Goal: Task Accomplishment & Management: Manage account settings

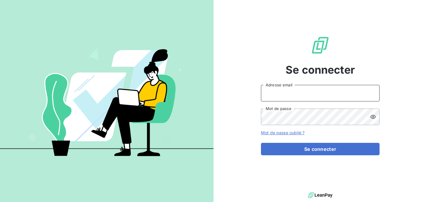
type input "[EMAIL_ADDRESS][DOMAIN_NAME]"
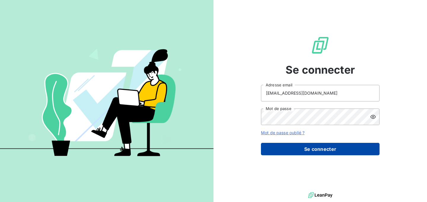
click at [316, 154] on button "Se connecter" at bounding box center [320, 149] width 118 height 12
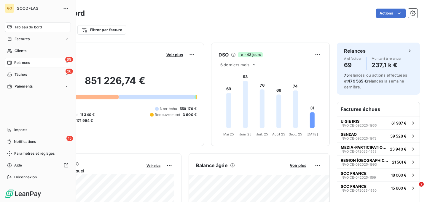
click at [25, 65] on span "Relances" at bounding box center [22, 62] width 16 height 5
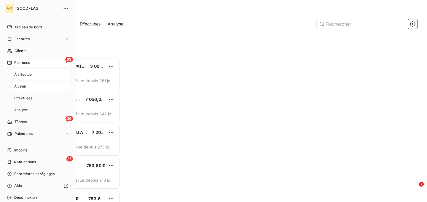
scroll to position [144, 92]
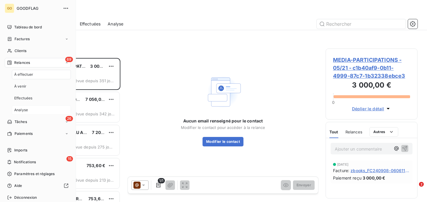
click at [29, 110] on div "Analyse" at bounding box center [41, 109] width 59 height 9
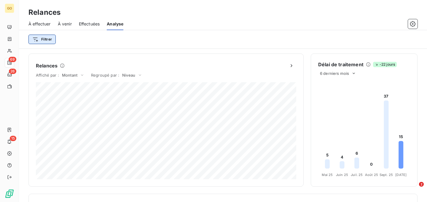
click at [45, 37] on html "GO 69 26 15 Relances À effectuer À venir Effectuées Analyse Filtrer Relances Af…" at bounding box center [213, 101] width 427 height 202
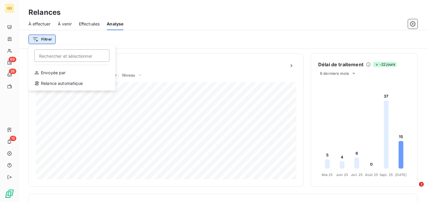
click at [45, 37] on html "GO 69 26 15 Relances À effectuer À venir Effectuées Analyse Filtrer Rechercher …" at bounding box center [213, 101] width 427 height 202
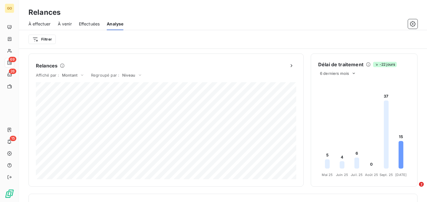
click at [81, 25] on span "Effectuées" at bounding box center [89, 24] width 21 height 6
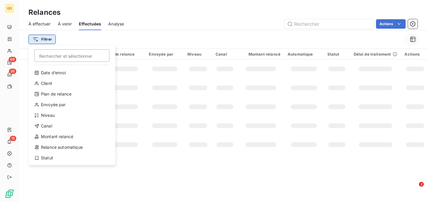
click at [48, 37] on html "GO 69 26 15 Relances À effectuer À venir Effectuées Analyse Actions Filtrer Rec…" at bounding box center [213, 101] width 427 height 202
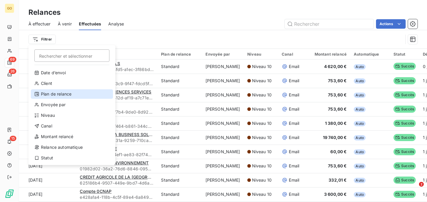
click at [57, 91] on div "Plan de relance" at bounding box center [72, 93] width 82 height 9
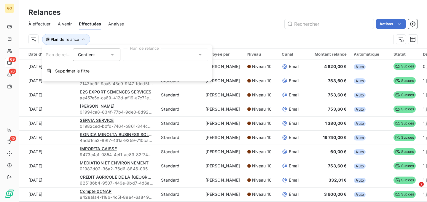
click at [157, 50] on div at bounding box center [165, 55] width 85 height 12
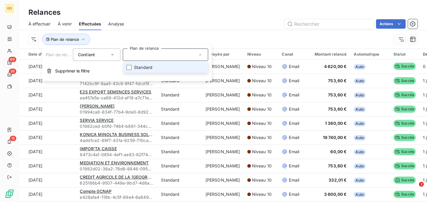
click at [93, 56] on span "Contient" at bounding box center [86, 54] width 17 height 5
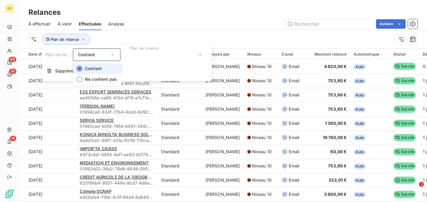
click at [95, 68] on span "Contient" at bounding box center [93, 68] width 17 height 5
click at [155, 58] on div at bounding box center [165, 55] width 85 height 12
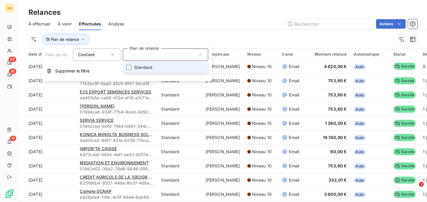
click at [155, 58] on div at bounding box center [165, 55] width 85 height 12
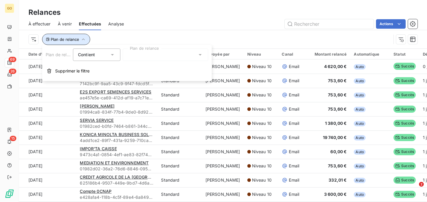
click at [71, 36] on button "Plan de relance" at bounding box center [66, 39] width 48 height 11
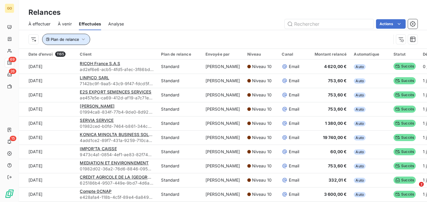
click at [74, 40] on span "Plan de relance" at bounding box center [65, 39] width 28 height 5
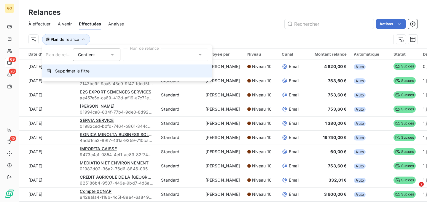
click at [83, 71] on span "Supprimer le filtre" at bounding box center [72, 71] width 34 height 6
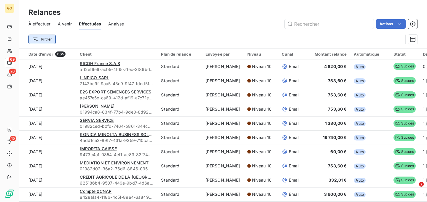
click at [39, 40] on html "GO 69 26 15 Relances À effectuer À venir Effectuées Analyse Actions Filtrer Dat…" at bounding box center [213, 101] width 427 height 202
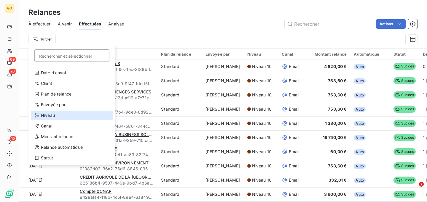
click at [55, 114] on div "Niveau" at bounding box center [72, 115] width 82 height 9
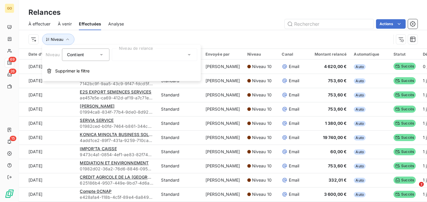
click at [125, 55] on div at bounding box center [154, 55] width 85 height 12
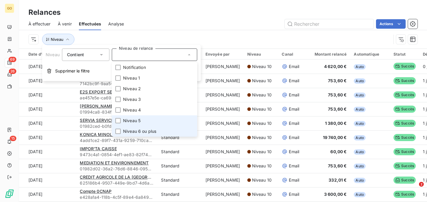
click at [142, 129] on span "Niveau 6 ou plus" at bounding box center [139, 132] width 33 height 6
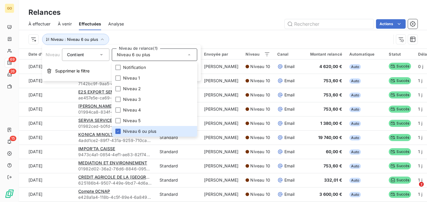
click at [206, 33] on div "Niveau : Niveau 6 ou plus" at bounding box center [222, 39] width 389 height 18
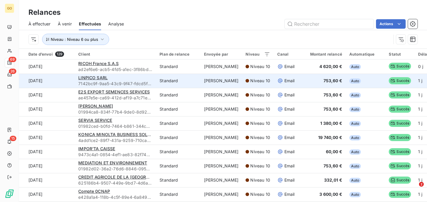
click at [158, 84] on td "Standard" at bounding box center [178, 81] width 44 height 14
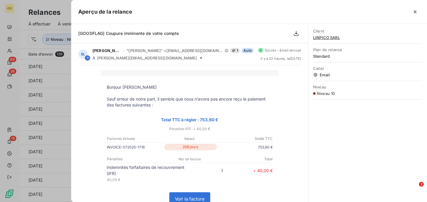
drag, startPoint x: 144, startPoint y: 148, endPoint x: 106, endPoint y: 147, distance: 37.9
click at [105, 147] on td "INVOICE-072025-1716 258 jours 753,60 €" at bounding box center [190, 148] width 178 height 9
copy td "INVOICE-072025-1716"
click at [330, 38] on span "LINPICO SARL" at bounding box center [367, 37] width 109 height 5
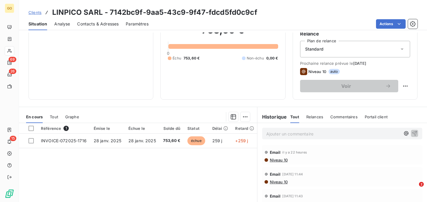
scroll to position [62, 0]
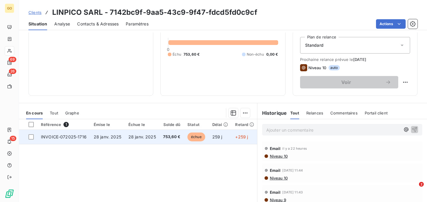
click at [157, 136] on td "28 janv. 2025" at bounding box center [142, 137] width 35 height 14
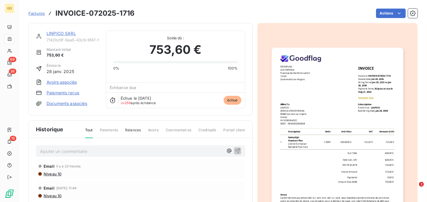
click at [59, 173] on span "Niveau 10" at bounding box center [52, 174] width 18 height 5
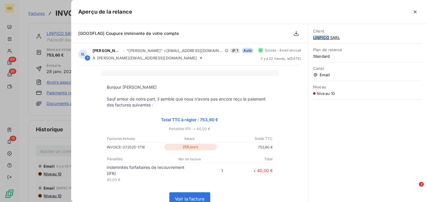
copy span "LINPICO"
click at [414, 12] on icon "button" at bounding box center [414, 11] width 3 height 3
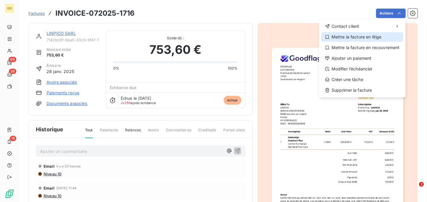
click at [371, 38] on div "Mettre la facture en litige" at bounding box center [362, 36] width 82 height 9
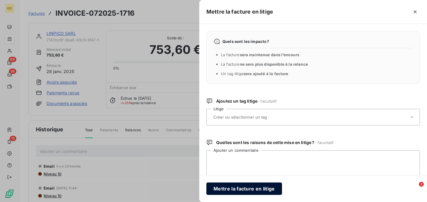
click at [256, 190] on button "Mettre la facture en litige" at bounding box center [244, 189] width 76 height 12
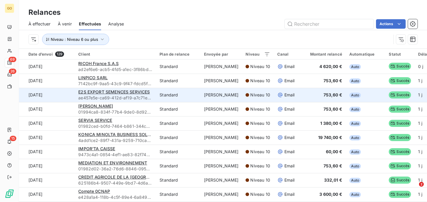
click at [156, 99] on td "Standard" at bounding box center [178, 95] width 44 height 14
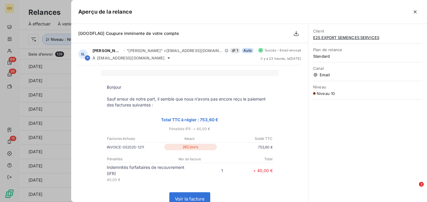
drag, startPoint x: 145, startPoint y: 147, endPoint x: 106, endPoint y: 148, distance: 39.1
click at [106, 148] on td "INVOICE-052025-1211 262 jours 753,60 €" at bounding box center [190, 148] width 178 height 9
copy td "INVOICE-052025-1211"
click at [415, 9] on icon "button" at bounding box center [415, 12] width 6 height 6
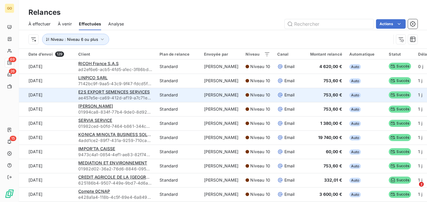
click at [153, 99] on td "E2S EXPORT SEMENCES SERVICES ae457e5e-ca69-412d-af19-a7c71e9d870d" at bounding box center [115, 95] width 81 height 14
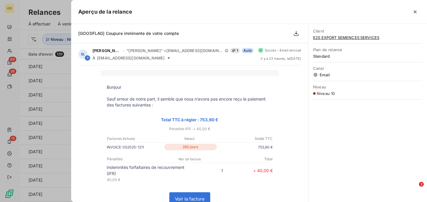
click at [64, 6] on div at bounding box center [213, 101] width 427 height 202
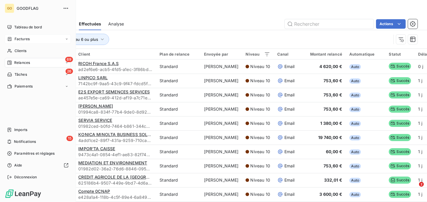
click at [18, 38] on span "Factures" at bounding box center [22, 38] width 15 height 5
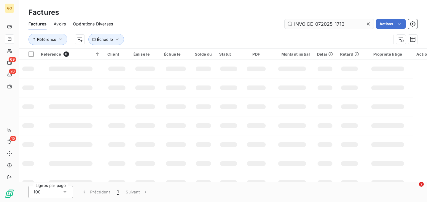
click at [338, 26] on input "INVOICE-072025-1713" at bounding box center [328, 23] width 89 height 9
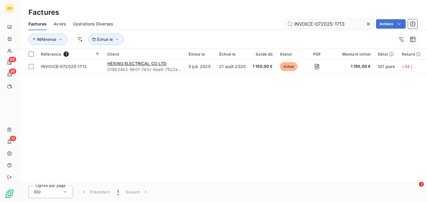
click at [338, 26] on input "INVOICE-072025-1713" at bounding box center [328, 23] width 89 height 9
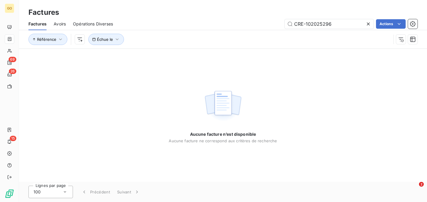
click at [59, 25] on span "Avoirs" at bounding box center [60, 24] width 12 height 6
type input "CRE-102025296"
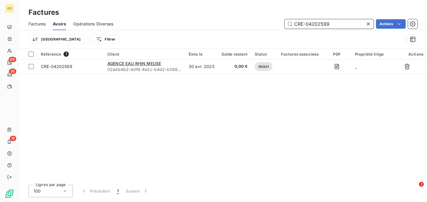
click at [309, 24] on input "CRE-04202599" at bounding box center [328, 23] width 89 height 9
paste input "102025296"
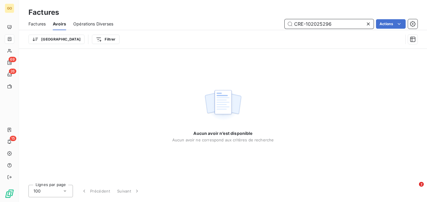
type input "CRE-102025296"
click at [368, 24] on icon at bounding box center [367, 24] width 3 height 3
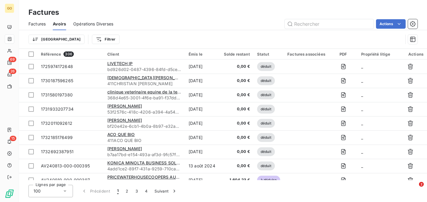
click at [46, 23] on span "Factures" at bounding box center [36, 24] width 17 height 6
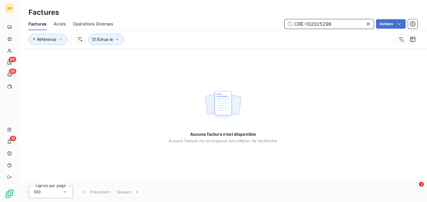
click at [327, 25] on input "CRE-102025296" at bounding box center [328, 23] width 89 height 9
paste input "INVOICE-052025-1211"
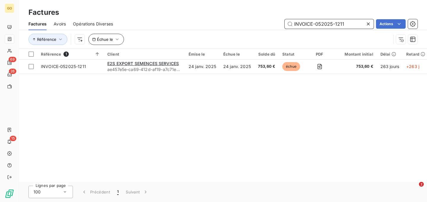
type input "INVOICE-052025-1211"
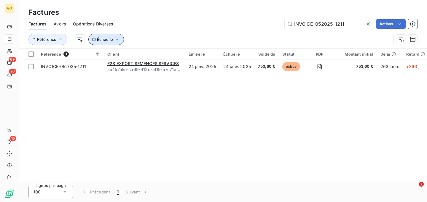
click at [118, 39] on icon "button" at bounding box center [117, 39] width 6 height 6
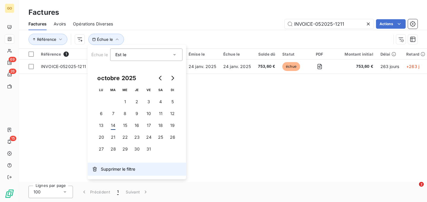
click at [121, 169] on span "Supprimer le filtre" at bounding box center [118, 169] width 34 height 6
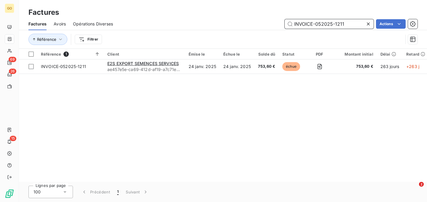
click at [329, 24] on input "INVOICE-052025-1211" at bounding box center [328, 23] width 89 height 9
click at [260, 115] on div "Référence 1 Client Émise le Échue le Solde dû Statut PDF Montant initial Délai …" at bounding box center [223, 115] width 408 height 133
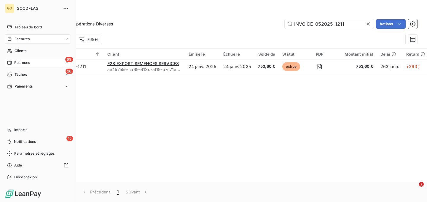
click at [23, 62] on span "Relances" at bounding box center [22, 62] width 16 height 5
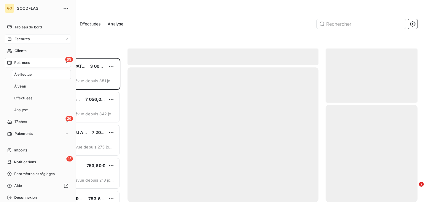
scroll to position [144, 92]
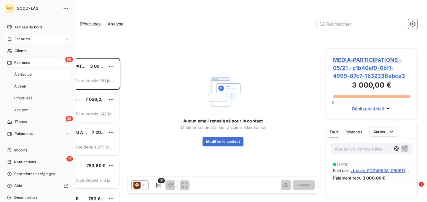
click at [28, 75] on span "À effectuer" at bounding box center [23, 74] width 19 height 5
click at [34, 98] on div "Effectuées" at bounding box center [41, 98] width 59 height 9
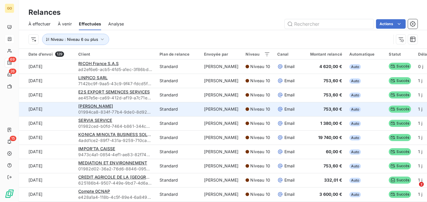
click at [149, 105] on div "[PERSON_NAME]" at bounding box center [115, 106] width 74 height 6
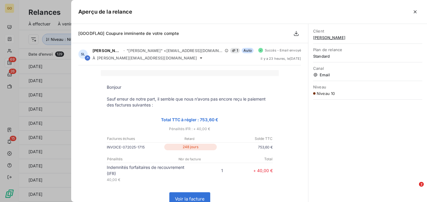
drag, startPoint x: 144, startPoint y: 147, endPoint x: 107, endPoint y: 147, distance: 36.7
click at [107, 147] on p "INVOICE-072025-1715" at bounding box center [135, 147] width 56 height 6
copy p "INVOICE-072025-1715"
click at [416, 12] on icon "button" at bounding box center [415, 12] width 6 height 6
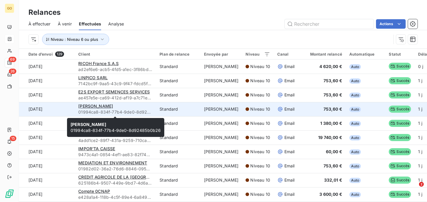
click at [138, 105] on div "[PERSON_NAME]" at bounding box center [115, 106] width 74 height 6
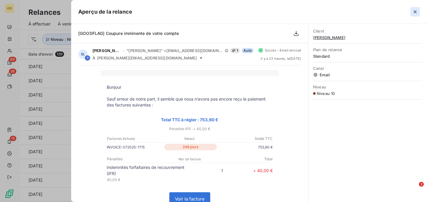
click at [414, 10] on icon "button" at bounding box center [415, 12] width 6 height 6
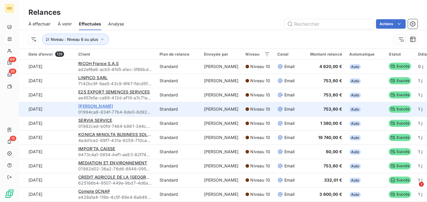
click at [102, 105] on span "[PERSON_NAME]" at bounding box center [95, 106] width 35 height 5
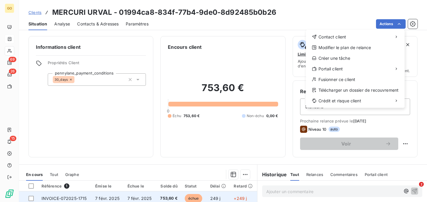
click at [90, 196] on html "GO 69 26 15 Clients MERCURI URVAL - 01994ca8-834f-77b4-9de0-8d92485b0b26 Situat…" at bounding box center [213, 101] width 427 height 202
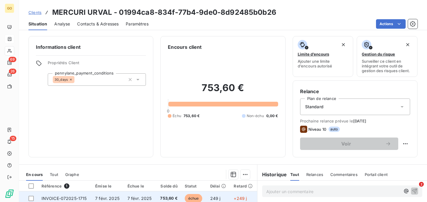
click at [81, 197] on span "INVOICE-072025-1715" at bounding box center [63, 198] width 45 height 5
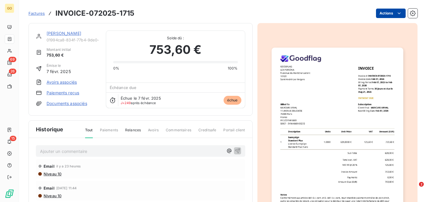
click at [392, 11] on html "GO 69 26 15 Factures INVOICE-072025-1715 Actions MERCURI URVAL 01994ca8-834f-77…" at bounding box center [213, 101] width 427 height 202
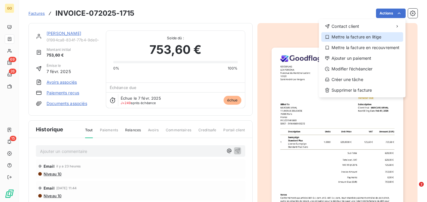
click at [358, 38] on div "Mettre la facture en litige" at bounding box center [362, 36] width 82 height 9
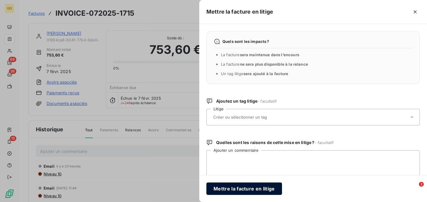
click at [253, 191] on button "Mettre la facture en litige" at bounding box center [244, 189] width 76 height 12
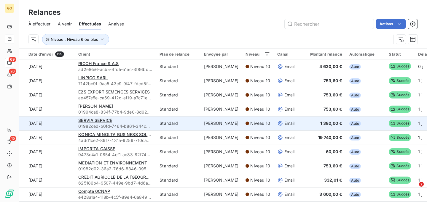
click at [148, 122] on div "SERVIA SERVICE" at bounding box center [115, 121] width 74 height 6
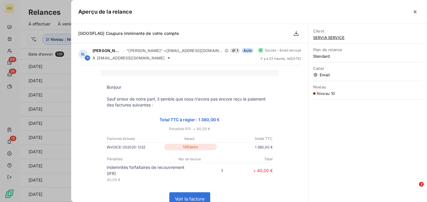
drag, startPoint x: 145, startPoint y: 148, endPoint x: 103, endPoint y: 148, distance: 42.1
click at [103, 148] on td "INVOICE-052025-1232 129 jours 1 380,00 €" at bounding box center [190, 148] width 178 height 9
copy td "INVOICE-052025-1232"
click at [47, 77] on div at bounding box center [213, 101] width 427 height 202
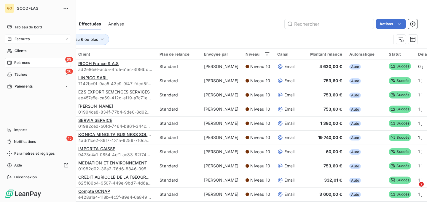
click at [22, 39] on span "Factures" at bounding box center [22, 38] width 15 height 5
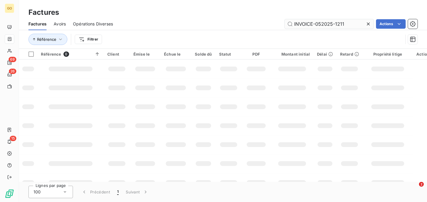
click at [309, 22] on input "INVOICE-052025-1211" at bounding box center [328, 23] width 89 height 9
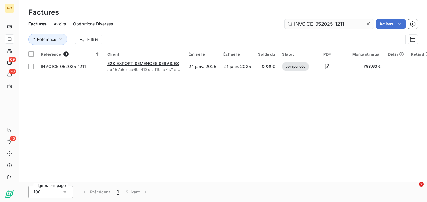
click at [309, 22] on input "INVOICE-052025-1211" at bounding box center [328, 23] width 89 height 9
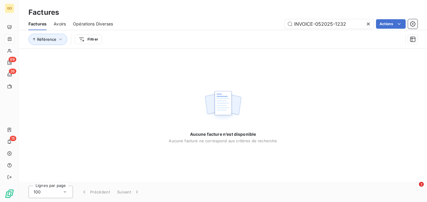
type input "INVOICE-052025-1232"
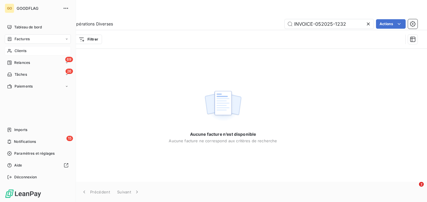
click at [20, 51] on span "Clients" at bounding box center [21, 50] width 12 height 5
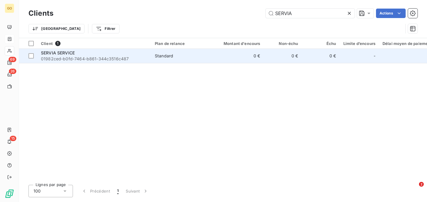
type input "SERVIA"
click at [145, 56] on span "01982ced-b0fd-7464-b861-344c3516c487" at bounding box center [94, 59] width 107 height 6
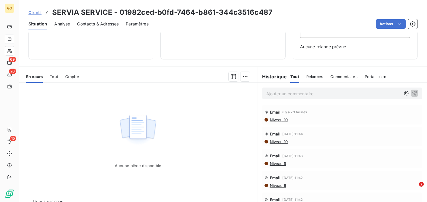
scroll to position [77, 0]
click at [52, 75] on span "Tout" at bounding box center [54, 77] width 8 height 5
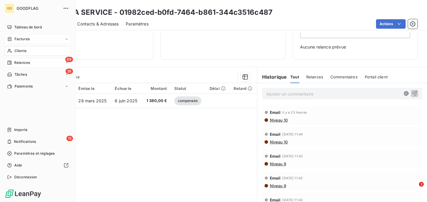
click at [23, 61] on span "Relances" at bounding box center [22, 62] width 16 height 5
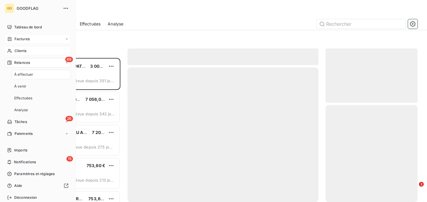
scroll to position [144, 92]
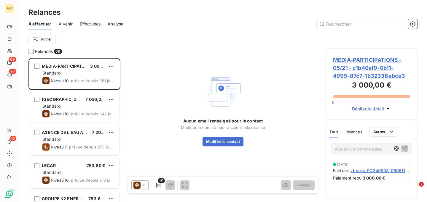
click at [91, 24] on span "Effectuées" at bounding box center [90, 24] width 21 height 6
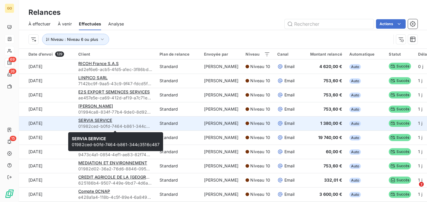
click at [134, 124] on span "01982ced-b0fd-7464-b861-344c3516c487" at bounding box center [115, 127] width 74 height 6
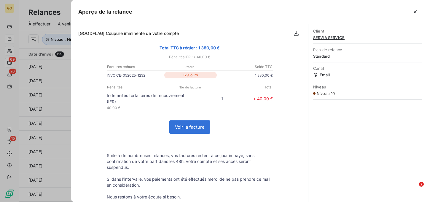
scroll to position [71, 0]
click at [414, 11] on icon "button" at bounding box center [414, 11] width 3 height 3
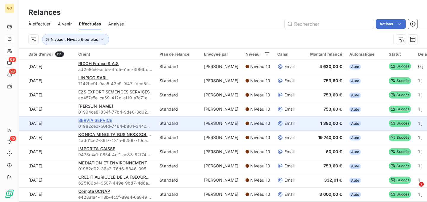
click at [86, 122] on span "SERVIA SERVICE" at bounding box center [95, 120] width 34 height 5
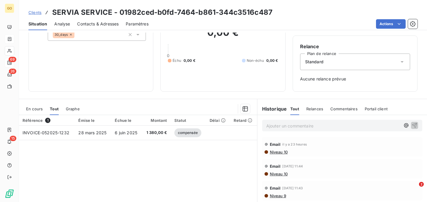
scroll to position [46, 0]
click at [37, 108] on span "En cours" at bounding box center [34, 108] width 17 height 5
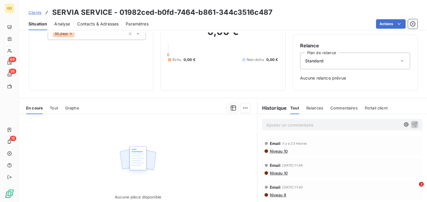
click at [55, 108] on span "Tout" at bounding box center [54, 108] width 8 height 5
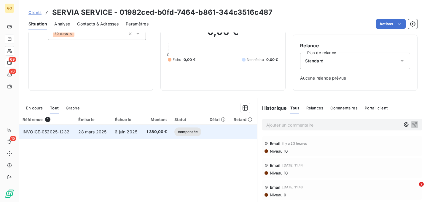
click at [191, 129] on span "compensée" at bounding box center [187, 132] width 27 height 9
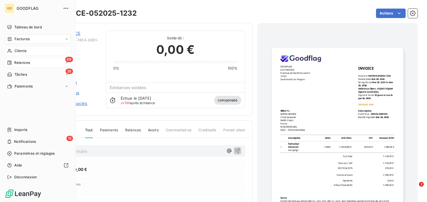
click at [18, 61] on span "Relances" at bounding box center [22, 62] width 16 height 5
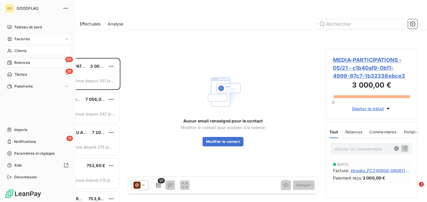
scroll to position [0, 0]
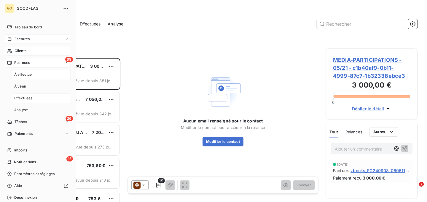
click at [28, 97] on span "Effectuées" at bounding box center [23, 98] width 18 height 5
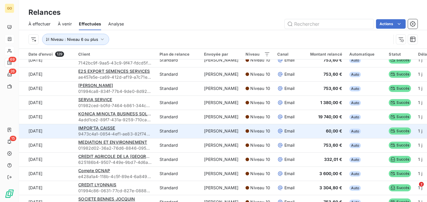
scroll to position [20, 0]
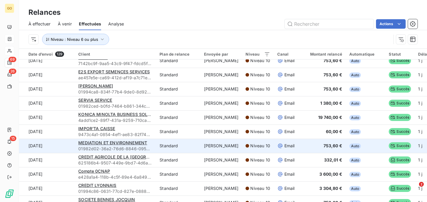
click at [154, 147] on td "MEDIATION ET ENVIRONNEMENT 01982d02-36a2-76d6-8846-09563bf344f6" at bounding box center [115, 146] width 81 height 14
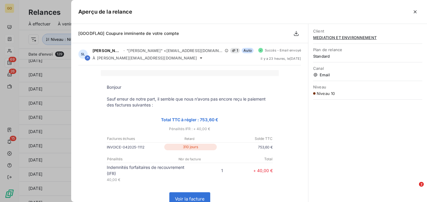
click at [137, 147] on p "INVOICE-042025-1112" at bounding box center [135, 147] width 56 height 6
copy tr "INVOICE-042025-1112"
click at [131, 147] on p "INVOICE-042025-1112" at bounding box center [135, 147] width 56 height 6
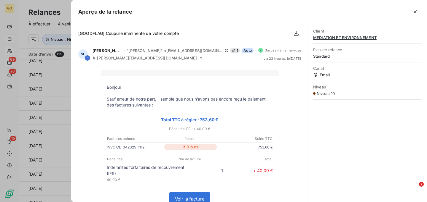
click at [131, 147] on p "INVOICE-042025-1112" at bounding box center [135, 147] width 56 height 6
click at [415, 11] on icon "button" at bounding box center [415, 12] width 6 height 6
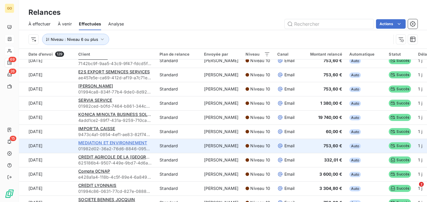
click at [86, 142] on span "MEDIATION ET ENVIRONNEMENT" at bounding box center [112, 142] width 69 height 5
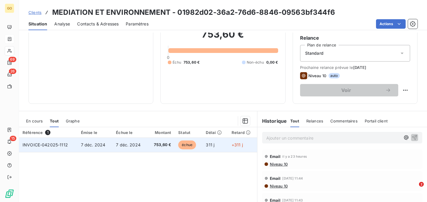
scroll to position [54, 0]
click at [75, 145] on td "INVOICE-042025-1112" at bounding box center [48, 145] width 58 height 14
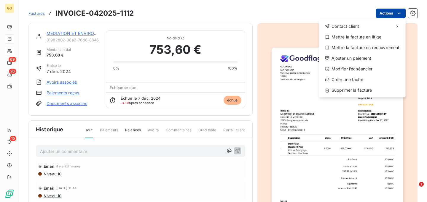
click at [391, 12] on html "GO 69 26 15 Factures INVOICE-042025-1112 Actions Contact client Mettre la factu…" at bounding box center [213, 101] width 427 height 202
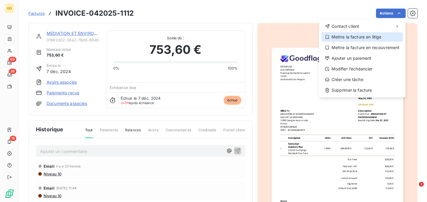
click at [367, 38] on div "Mettre la facture en litige" at bounding box center [362, 36] width 82 height 9
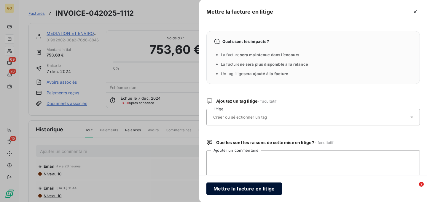
click at [275, 193] on button "Mettre la facture en litige" at bounding box center [244, 189] width 76 height 12
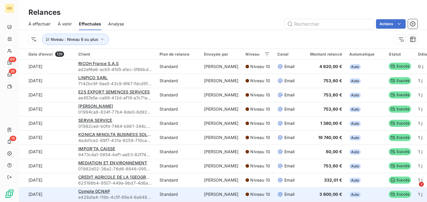
click at [150, 190] on div "Compte 0CNAP" at bounding box center [115, 192] width 74 height 6
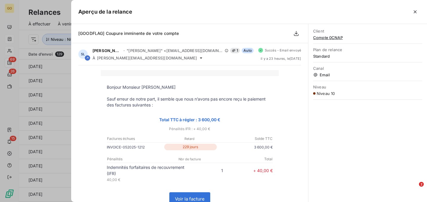
click at [128, 147] on p "INVOICE-052025-1212" at bounding box center [135, 147] width 56 height 6
copy tr "INVOICE-052025-1212"
click at [415, 13] on icon "button" at bounding box center [415, 12] width 6 height 6
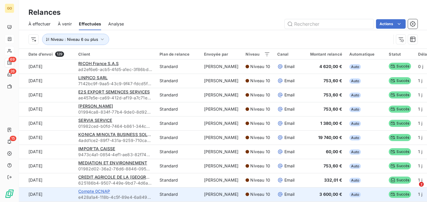
click at [103, 191] on span "Compte 0CNAP" at bounding box center [94, 191] width 32 height 5
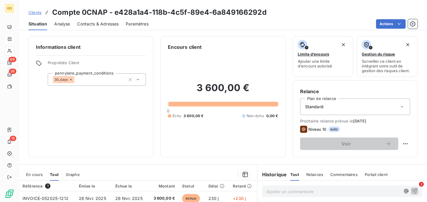
scroll to position [110, 0]
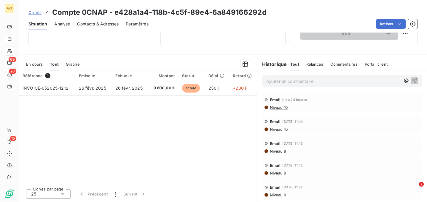
click at [287, 80] on p "Ajouter un commentaire ﻿" at bounding box center [333, 81] width 134 height 7
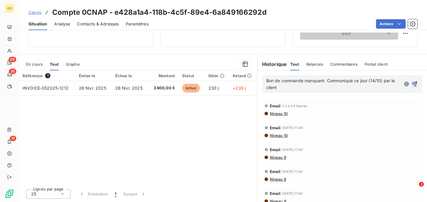
click at [415, 84] on icon "button" at bounding box center [414, 84] width 5 height 5
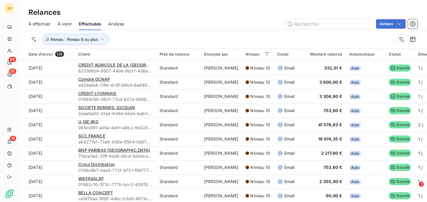
scroll to position [113, 0]
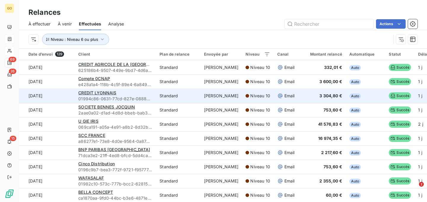
click at [146, 93] on div "CREDIT LYONNAIS" at bounding box center [115, 93] width 74 height 6
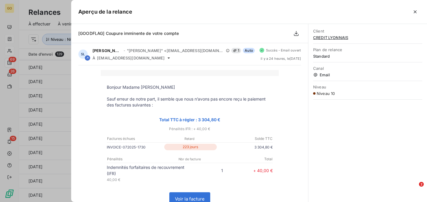
click at [135, 148] on p "INVOICE-072025-1730" at bounding box center [135, 147] width 56 height 6
copy tr "INVOICE-072025-1730"
click at [56, 128] on div at bounding box center [213, 101] width 427 height 202
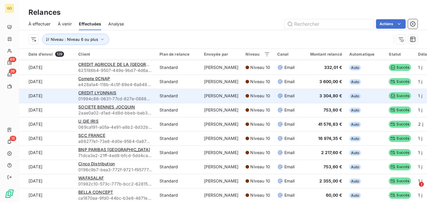
click at [130, 94] on div "CREDIT LYONNAIS" at bounding box center [115, 93] width 74 height 6
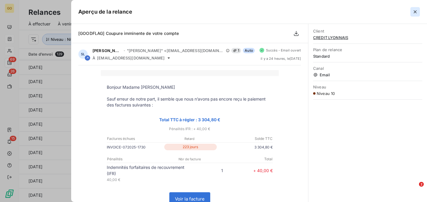
click at [415, 12] on icon "button" at bounding box center [415, 12] width 6 height 6
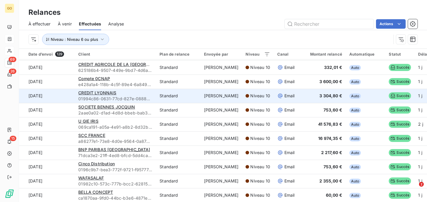
click at [145, 94] on div "CREDIT LYONNAIS" at bounding box center [115, 93] width 74 height 6
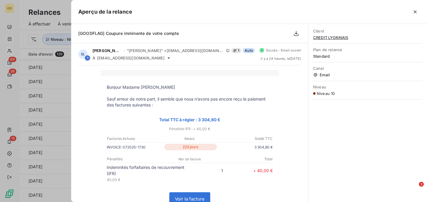
click at [192, 193] on link "Voir la facture" at bounding box center [189, 199] width 40 height 13
click at [415, 12] on icon "button" at bounding box center [415, 12] width 6 height 6
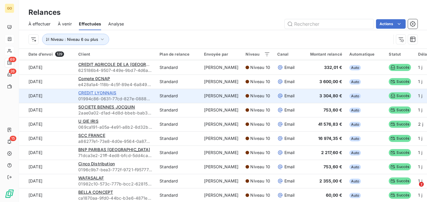
click at [96, 92] on span "CREDIT LYONNAIS" at bounding box center [97, 92] width 38 height 5
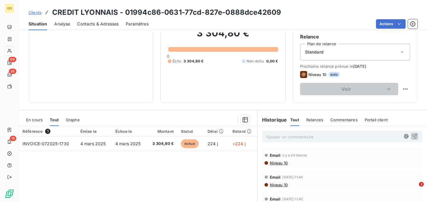
scroll to position [55, 0]
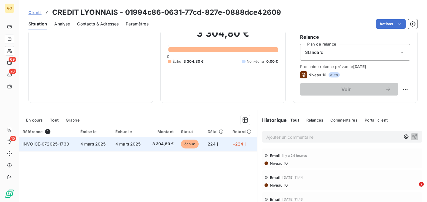
click at [107, 141] on td "4 mars 2025" at bounding box center [94, 144] width 35 height 14
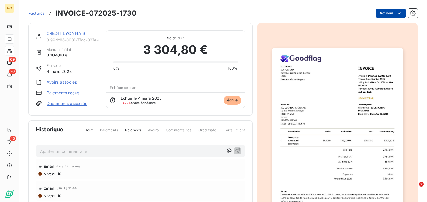
click at [388, 12] on html "GO 69 26 15 Factures INVOICE-072025-1730 Actions CREDIT LYONNAIS 01994c86-0631-…" at bounding box center [213, 101] width 427 height 202
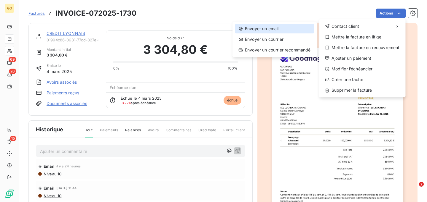
click at [269, 30] on div "Envoyer un email" at bounding box center [274, 28] width 79 height 9
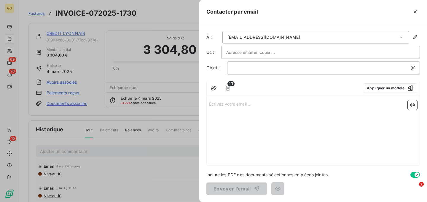
click at [290, 35] on div "[EMAIL_ADDRESS][DOMAIN_NAME]" at bounding box center [315, 37] width 187 height 12
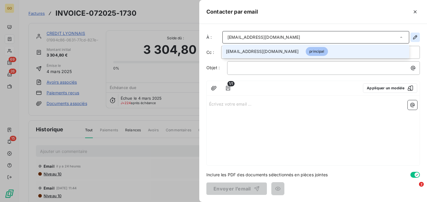
click at [414, 38] on icon "button" at bounding box center [415, 37] width 6 height 6
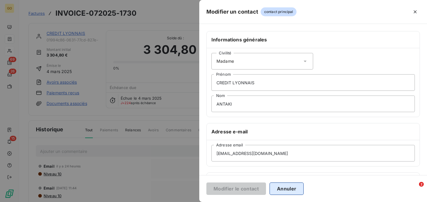
click at [283, 194] on button "Annuler" at bounding box center [286, 189] width 34 height 12
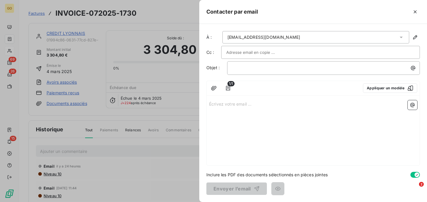
click at [239, 56] on input "text" at bounding box center [258, 52] width 64 height 9
paste input "[EMAIL_ADDRESS][DOMAIN_NAME]"
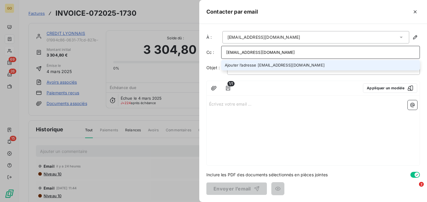
type input "[EMAIL_ADDRESS][DOMAIN_NAME]"
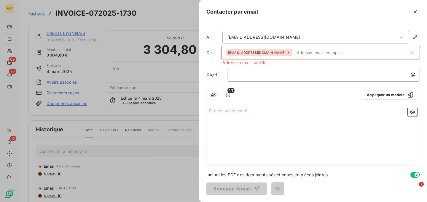
click at [294, 52] on input "text" at bounding box center [351, 52] width 114 height 9
click at [287, 53] on icon at bounding box center [288, 53] width 2 height 2
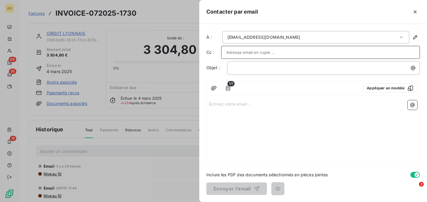
paste input "[EMAIL_ADDRESS][DOMAIN_NAME]"
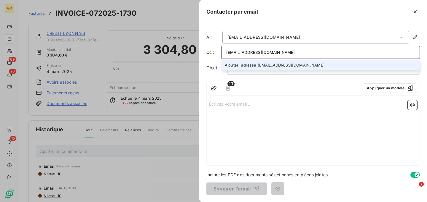
type input "[EMAIL_ADDRESS][DOMAIN_NAME]"
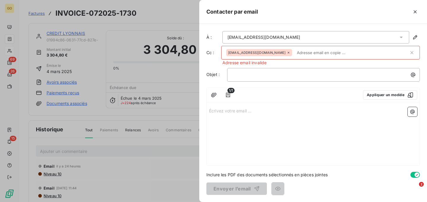
click at [260, 64] on span "Adresse email invalide" at bounding box center [244, 63] width 44 height 6
click at [410, 52] on icon "button" at bounding box center [411, 53] width 6 height 6
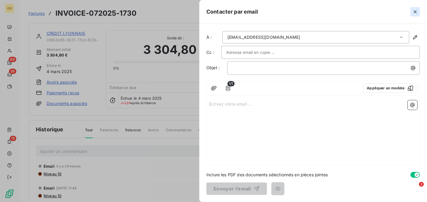
click at [414, 12] on icon "button" at bounding box center [415, 12] width 6 height 6
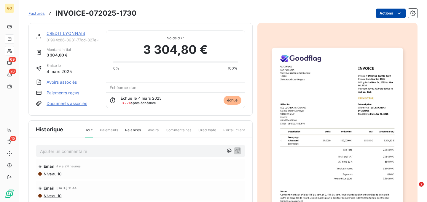
click at [394, 14] on html "GO 69 26 15 Factures INVOICE-072025-1730 Actions CREDIT LYONNAIS 01994c86-0631-…" at bounding box center [213, 101] width 427 height 202
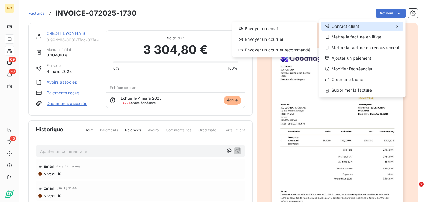
click at [361, 27] on div "Contact client" at bounding box center [362, 26] width 82 height 9
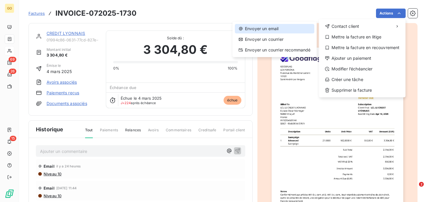
click at [284, 31] on div "Envoyer un email" at bounding box center [274, 28] width 79 height 9
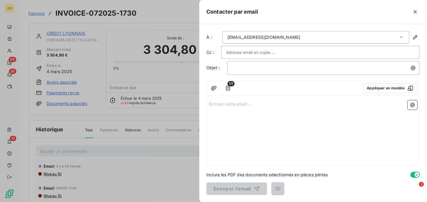
click at [272, 52] on input "text" at bounding box center [258, 52] width 64 height 9
paste input "[EMAIL_ADDRESS][DOMAIN_NAME]"
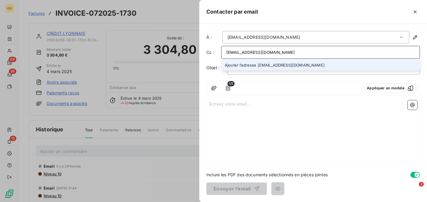
type input "[EMAIL_ADDRESS][DOMAIN_NAME]"
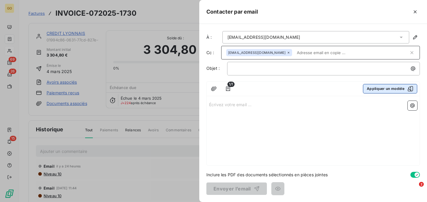
click at [390, 87] on button "Appliquer un modèle" at bounding box center [390, 88] width 54 height 9
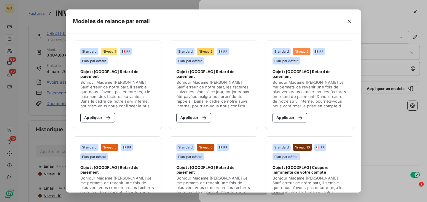
scroll to position [40, 0]
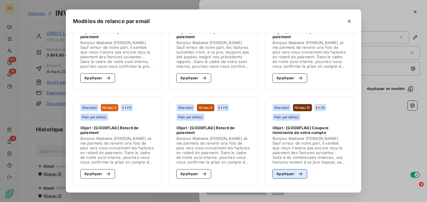
click at [289, 173] on button "Appliquer" at bounding box center [289, 173] width 35 height 9
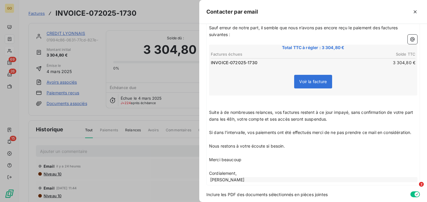
scroll to position [110, 0]
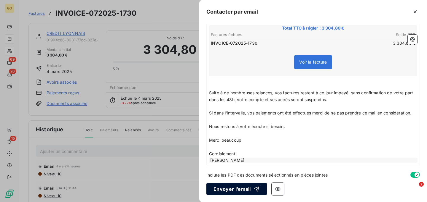
click at [240, 190] on button "Envoyer l’email" at bounding box center [236, 189] width 60 height 12
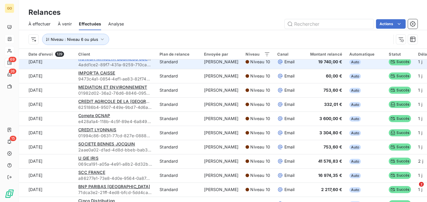
scroll to position [76, 0]
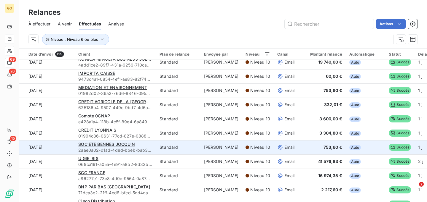
click at [153, 145] on td "SOCIETE BENNES JOCQUIN 2aae0a02-d1ad-4d8d-bbeb-bab39ac92c2f" at bounding box center [115, 147] width 81 height 14
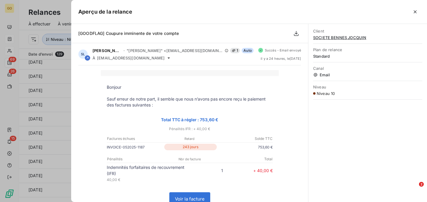
click at [138, 149] on p "INVOICE-052025-1187" at bounding box center [135, 147] width 56 height 6
copy tr "INVOICE-052025-1187"
click at [414, 10] on icon "button" at bounding box center [415, 12] width 6 height 6
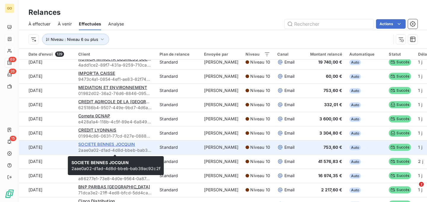
click at [109, 143] on span "SOCIETE BENNES JOCQUIN" at bounding box center [106, 144] width 57 height 5
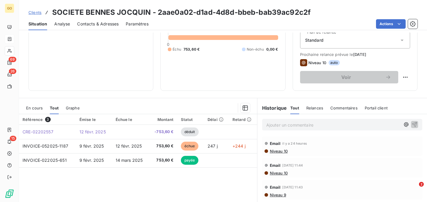
scroll to position [68, 0]
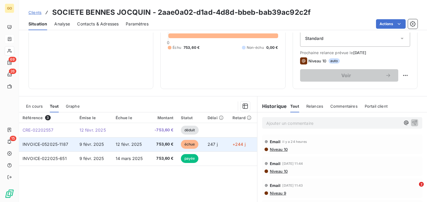
click at [124, 143] on span "12 févr. 2025" at bounding box center [129, 144] width 26 height 5
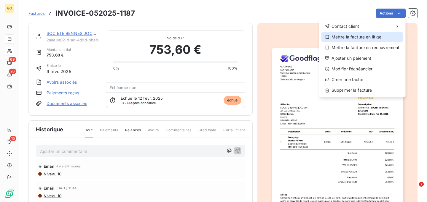
click at [347, 35] on div "Mettre la facture en litige" at bounding box center [362, 36] width 82 height 9
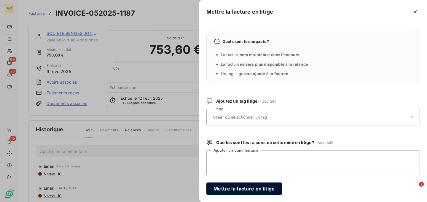
click at [236, 187] on button "Mettre la facture en litige" at bounding box center [244, 189] width 76 height 12
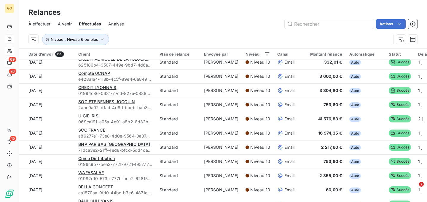
scroll to position [118, 0]
